Goal: Information Seeking & Learning: Learn about a topic

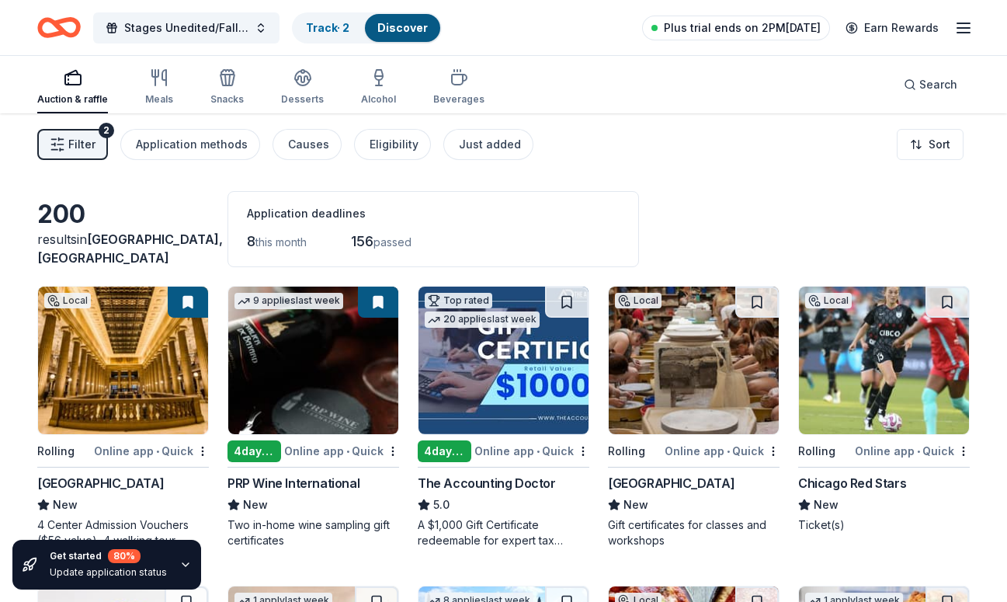
click at [766, 28] on span "Plus trial ends on 2PM, 10/14" at bounding box center [742, 28] width 157 height 19
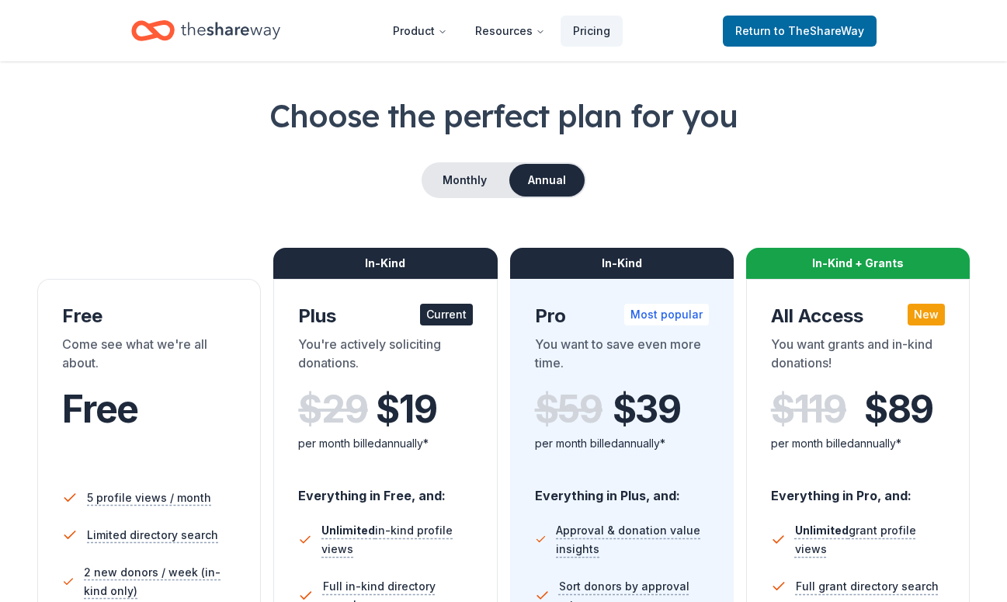
scroll to position [99, 0]
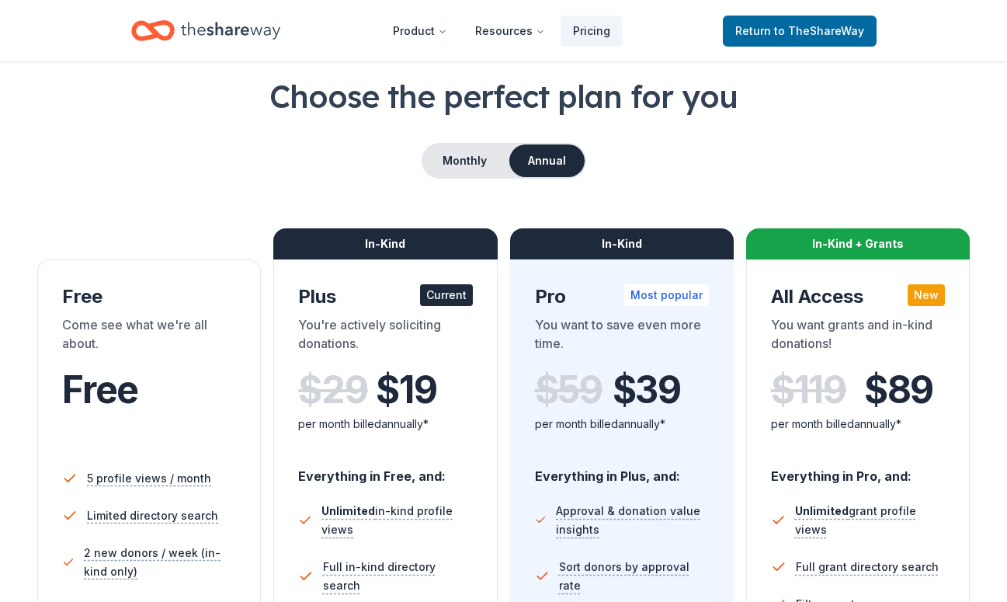
scroll to position [75, 0]
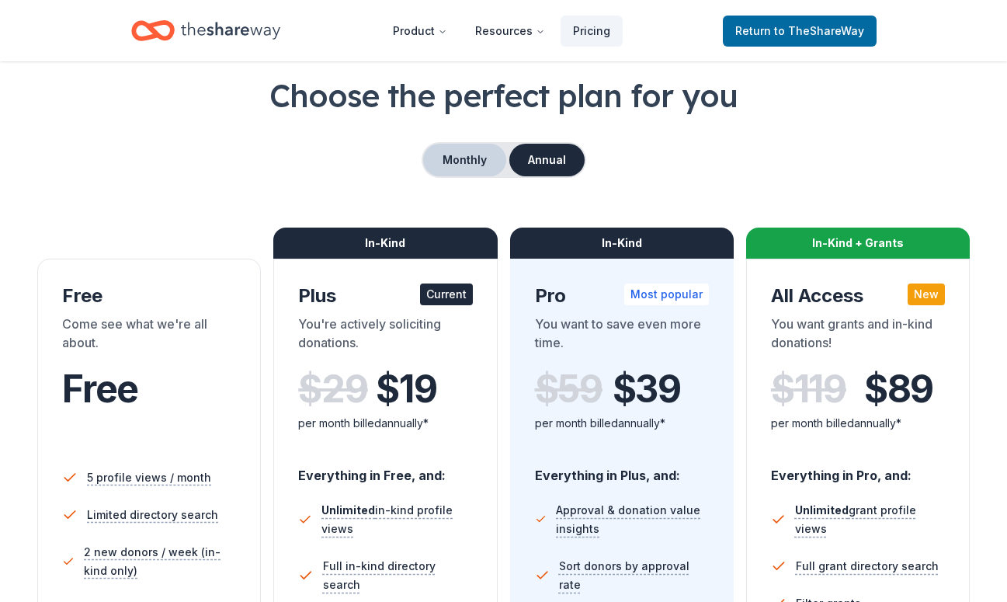
click at [457, 165] on button "Monthly" at bounding box center [464, 160] width 83 height 33
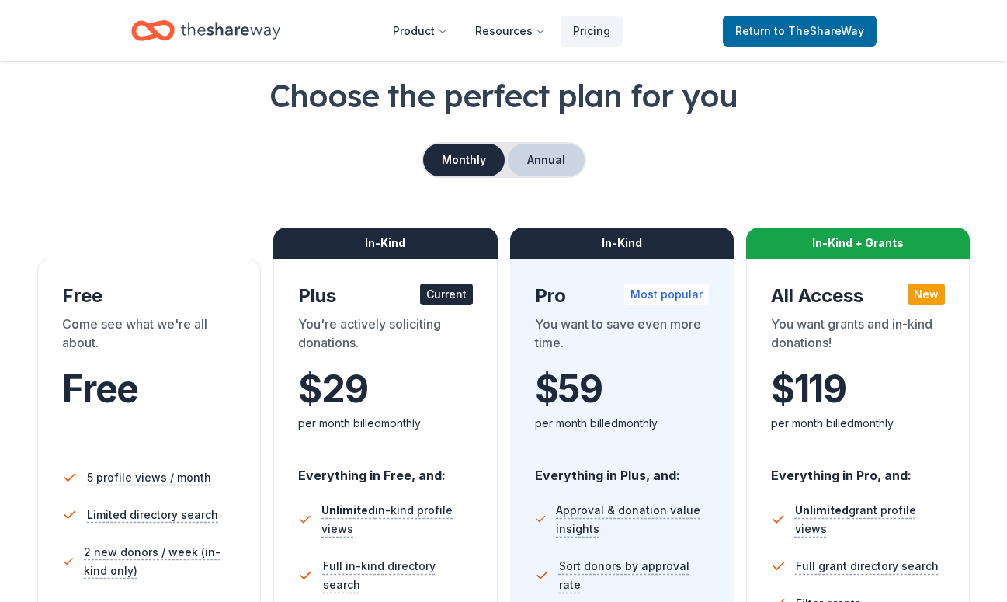
click at [536, 160] on button "Annual" at bounding box center [546, 160] width 77 height 33
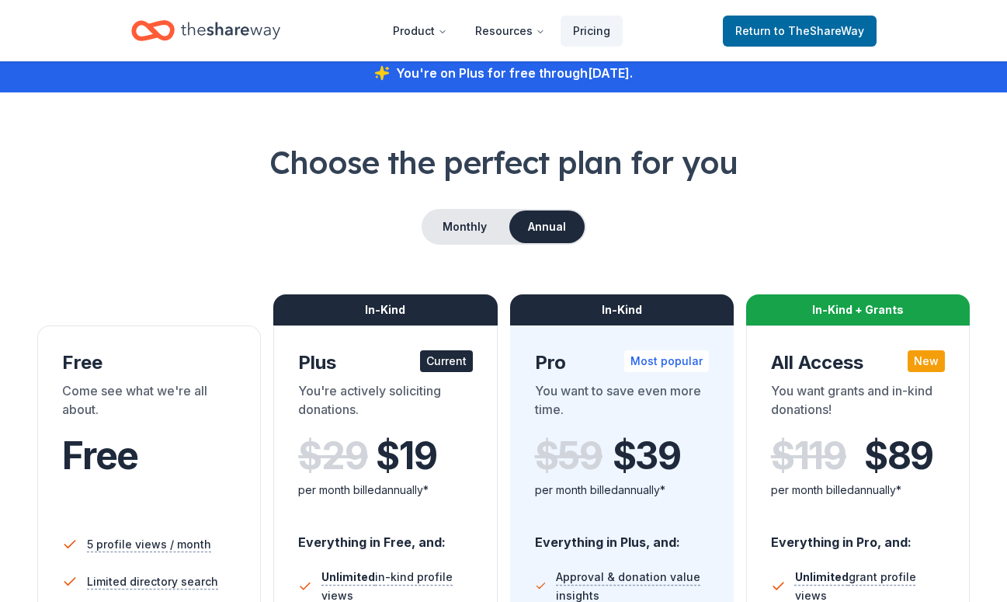
scroll to position [9, 0]
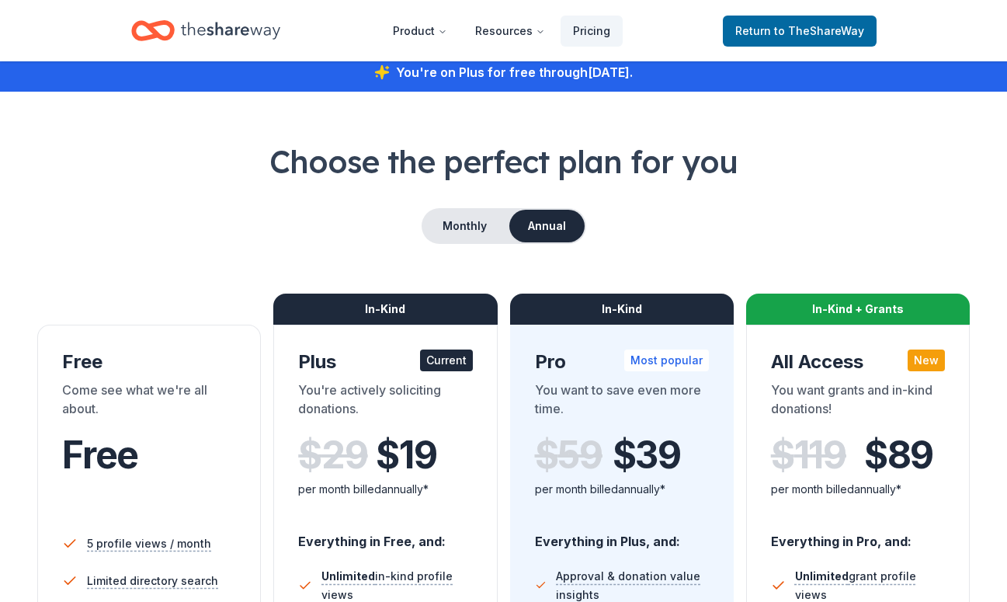
click at [235, 33] on icon "Home" at bounding box center [230, 30] width 99 height 17
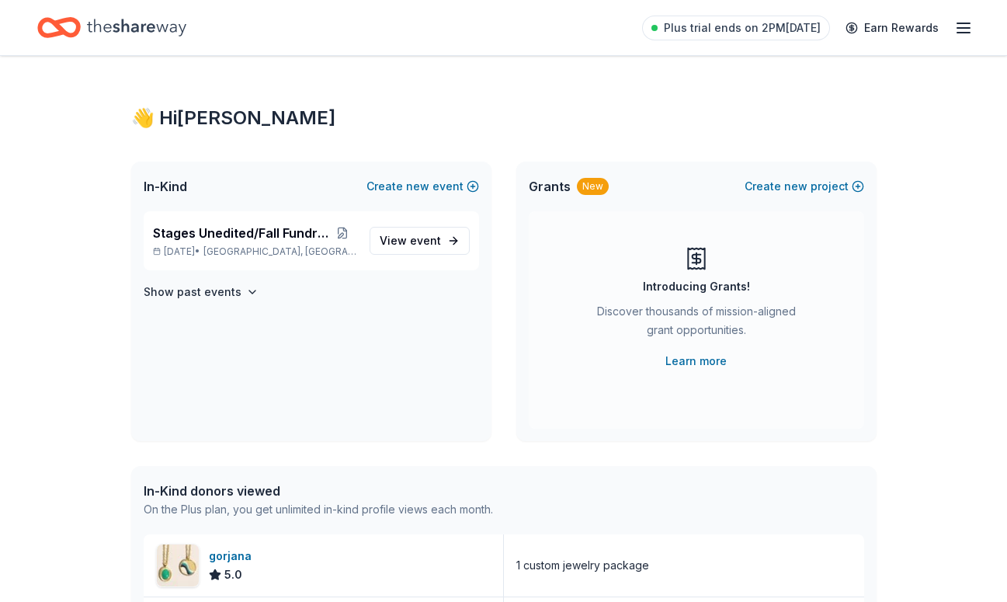
click at [970, 31] on icon "button" at bounding box center [963, 28] width 19 height 19
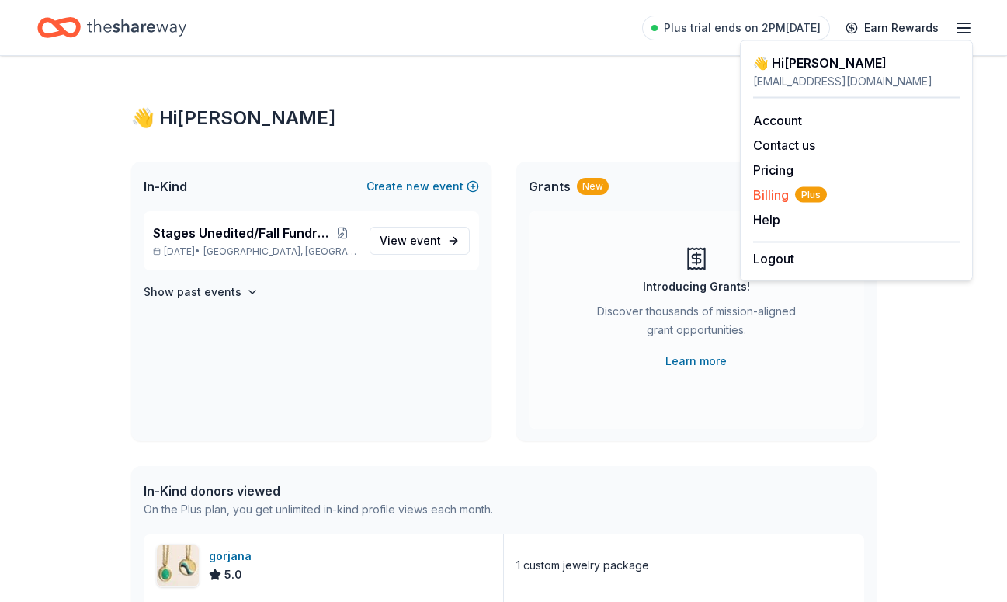
click at [781, 193] on span "Billing Plus" at bounding box center [790, 195] width 74 height 19
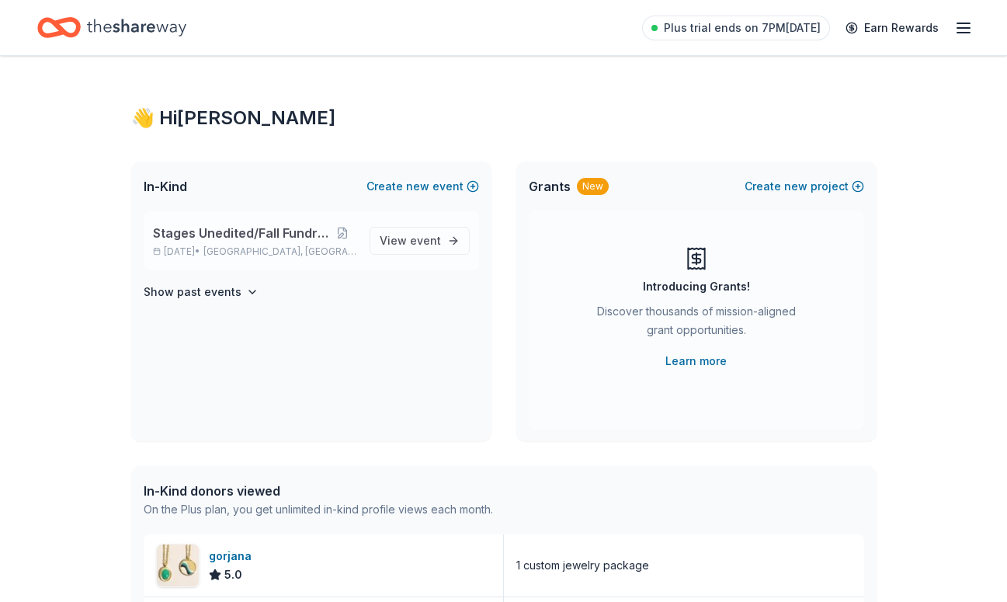
click at [263, 255] on span "Chicago, IL" at bounding box center [279, 251] width 153 height 12
click at [266, 244] on div "Stages Unedited/Fall Fundraiser Oct 25, 2025 • Chicago, IL" at bounding box center [255, 241] width 204 height 34
click at [412, 241] on span "event" at bounding box center [425, 240] width 31 height 13
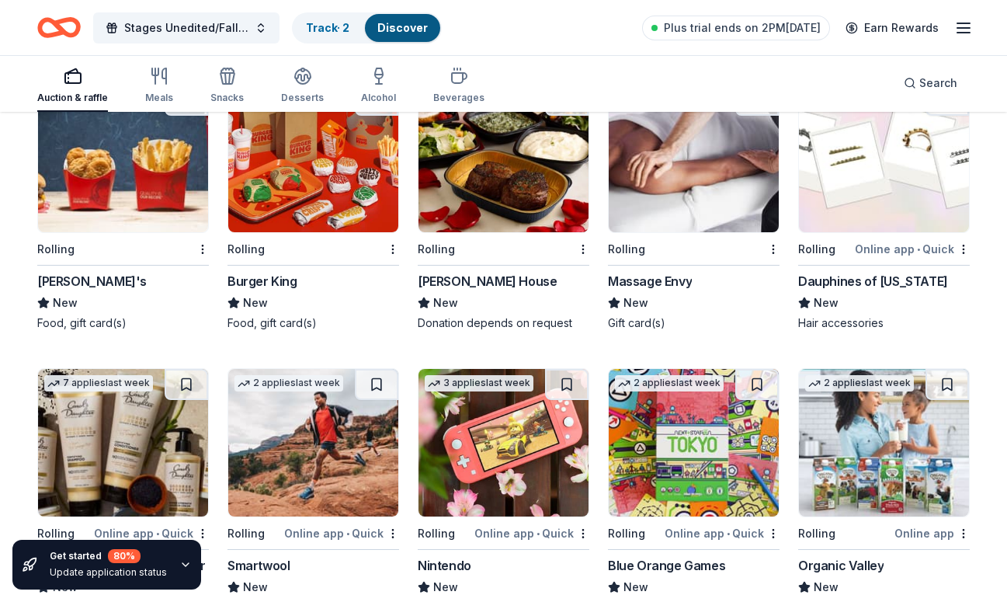
scroll to position [10855, 0]
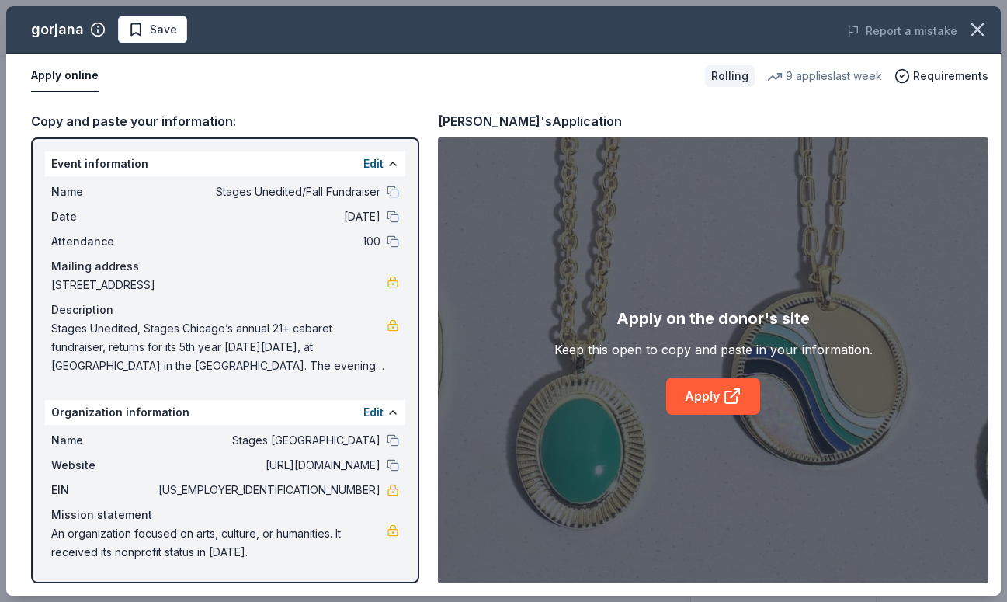
scroll to position [294, 0]
